Goal: Information Seeking & Learning: Stay updated

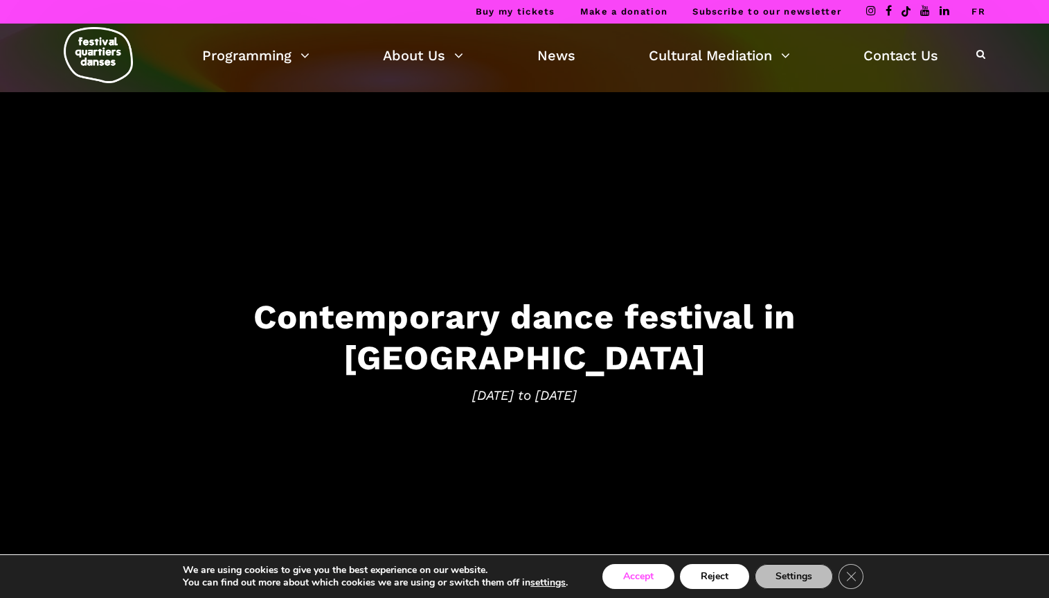
click at [649, 575] on button "Accept" at bounding box center [638, 576] width 72 height 25
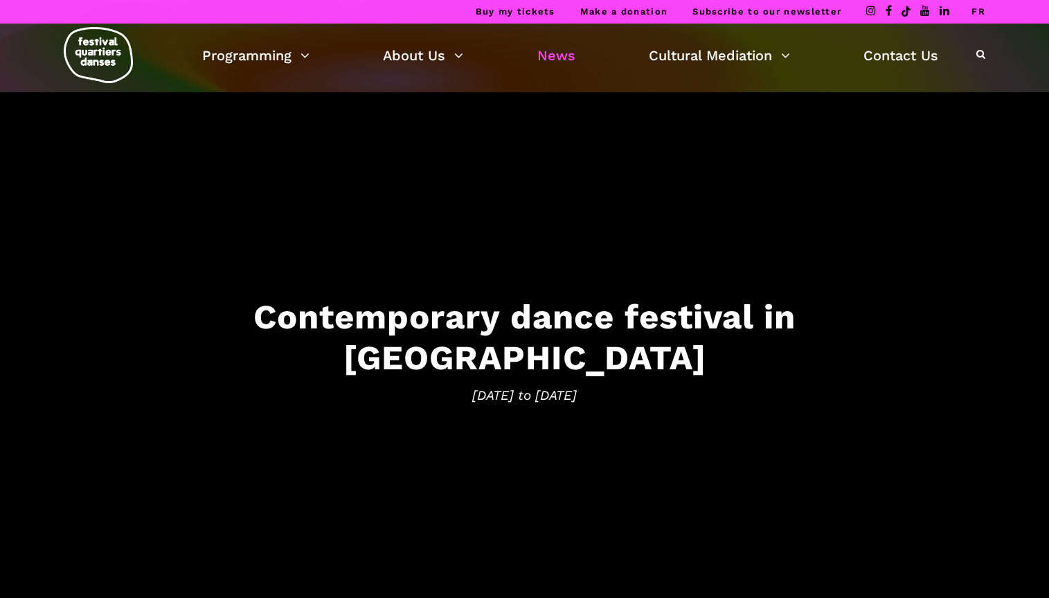
click at [561, 55] on link "News" at bounding box center [556, 56] width 38 height 24
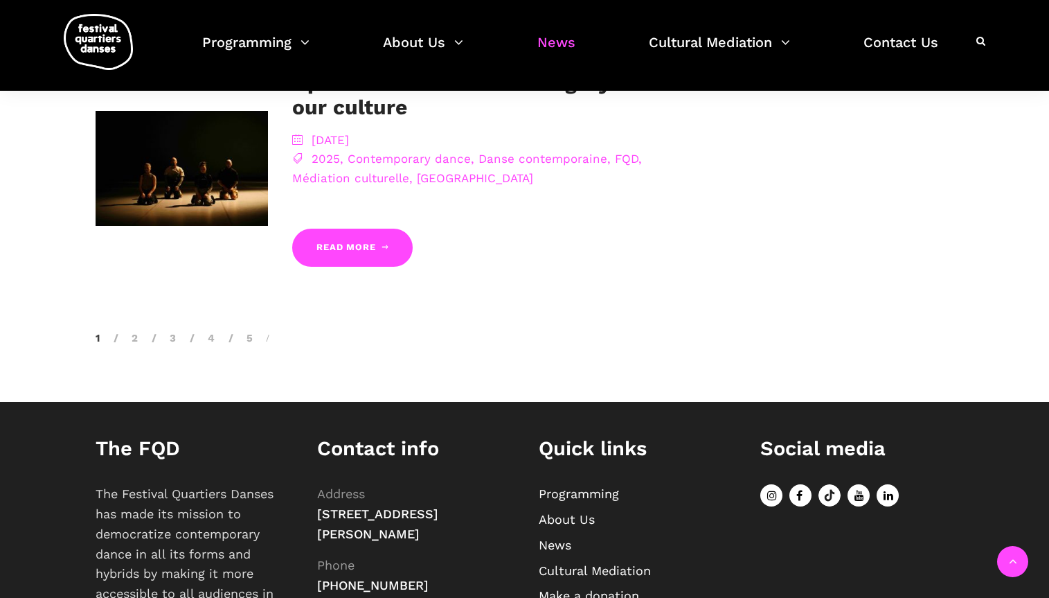
scroll to position [1677, 0]
